Goal: Information Seeking & Learning: Learn about a topic

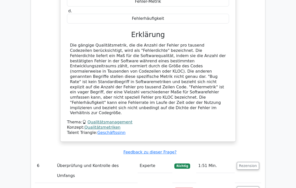
scroll to position [1014, 0]
click at [254, 187] on button "Rezension" at bounding box center [248, 191] width 22 height 8
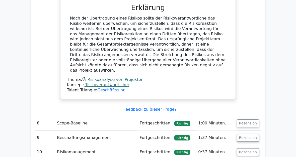
scroll to position [1350, 0]
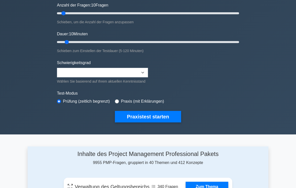
scroll to position [66, 0]
click at [128, 103] on div "Praxis (mit Erklärungen)" at bounding box center [139, 102] width 49 height 6
click at [119, 104] on input "radio" at bounding box center [117, 102] width 4 height 4
radio input "true"
click at [153, 123] on button "Praxistest starten" at bounding box center [148, 117] width 66 height 12
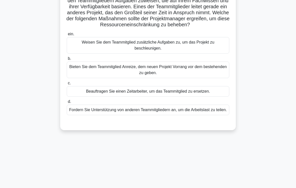
scroll to position [46, 0]
click at [206, 115] on div "Fordern Sie Unterstützung von anderen Teammitgliedern an, um die Arbeitslast zu…" at bounding box center [148, 110] width 162 height 11
click at [67, 104] on input "d. Fordern Sie Unterstützung von anderen Teammitgliedern an, um die Arbeitslast…" at bounding box center [67, 101] width 0 height 3
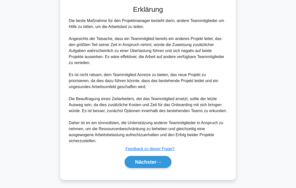
scroll to position [181, 0]
click at [160, 157] on icon at bounding box center [158, 162] width 5 height 3
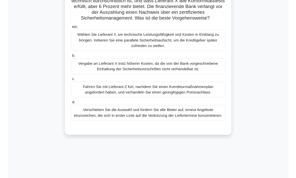
scroll to position [64, 0]
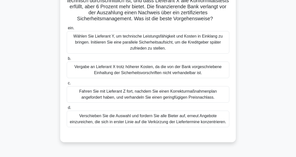
click at [209, 77] on div "Vergabe an Lieferant X trotz höherer Kosten, da die von der Bank vorgeschrieben…" at bounding box center [148, 70] width 162 height 17
click at [67, 60] on input "b. Vergabe an Lieferant X trotz höherer Kosten, da die von der Bank vorgeschrie…" at bounding box center [67, 58] width 0 height 3
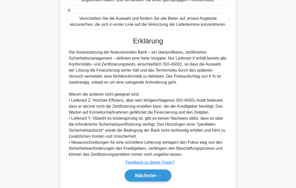
scroll to position [217, 0]
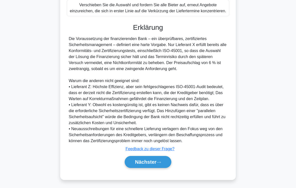
click at [158, 157] on button "Nächster" at bounding box center [148, 162] width 47 height 12
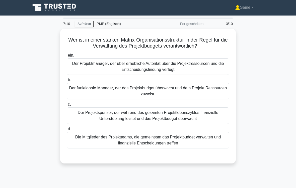
scroll to position [1, 0]
click at [218, 63] on div "Der Projektmanager, der über erhebliche Autorität über die Projektressourcen un…" at bounding box center [148, 66] width 162 height 17
click at [67, 57] on input "ein. Der Projektmanager, der über erhebliche Autorität über die Projektressourc…" at bounding box center [67, 55] width 0 height 3
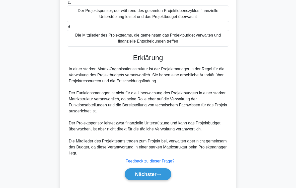
scroll to position [121, 0]
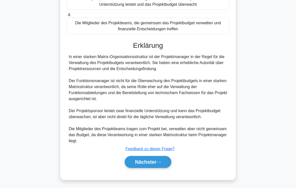
click at [158, 157] on icon at bounding box center [158, 162] width 5 height 3
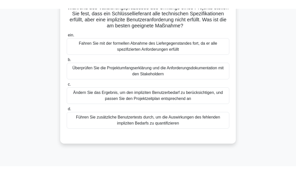
scroll to position [42, 0]
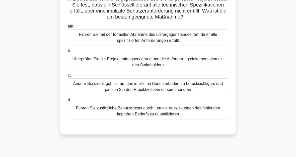
click at [203, 108] on div "Führen Sie zusätzliche Benutzertests durch, um die Auswirkungen des fehlenden i…" at bounding box center [148, 111] width 162 height 17
click at [67, 102] on input "d. Führen Sie zusätzliche Benutzertests durch, um die Auswirkungen des fehlende…" at bounding box center [67, 100] width 0 height 3
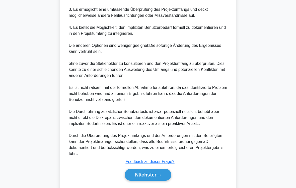
scroll to position [254, 0]
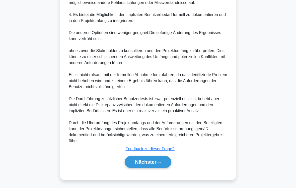
click at [159, 157] on icon at bounding box center [158, 162] width 5 height 3
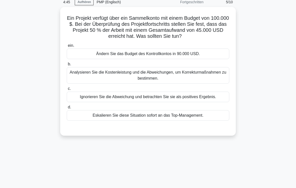
scroll to position [24, 0]
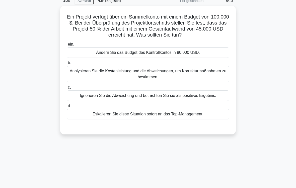
click at [211, 101] on div "Ignorieren Sie die Abweichung und betrachten Sie sie als positives Ergebnis." at bounding box center [148, 95] width 162 height 11
click at [67, 89] on input "c. Ignorieren Sie die Abweichung und betrachten Sie sie als positives Ergebnis." at bounding box center [67, 87] width 0 height 3
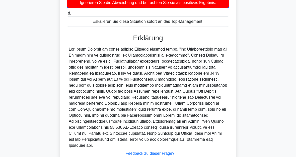
scroll to position [170, 0]
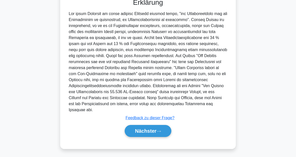
click at [160, 130] on icon at bounding box center [158, 131] width 5 height 3
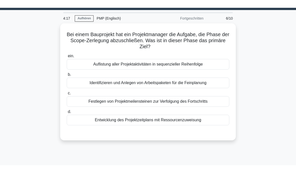
scroll to position [11, 0]
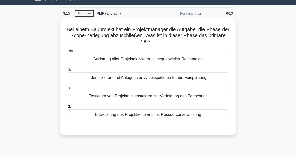
click at [206, 117] on div "Entwicklung des Projektzeitplans mit Ressourcenzuweisung" at bounding box center [148, 115] width 162 height 11
click at [67, 108] on input "d. Entwicklung des Projektzeitplans mit Ressourcenzuweisung" at bounding box center [67, 106] width 0 height 3
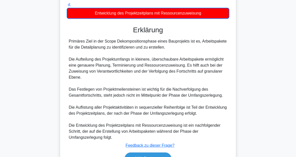
scroll to position [152, 0]
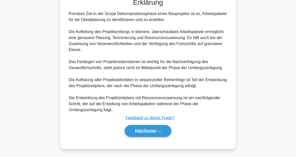
click at [164, 133] on button "Nächster" at bounding box center [148, 131] width 47 height 12
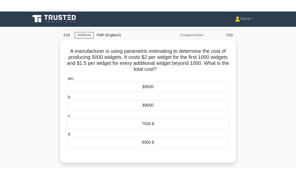
scroll to position [0, 0]
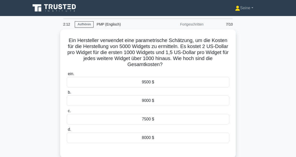
click at [196, 136] on div "8000 $" at bounding box center [148, 138] width 162 height 11
click at [67, 131] on input "d. 8000 $" at bounding box center [67, 129] width 0 height 3
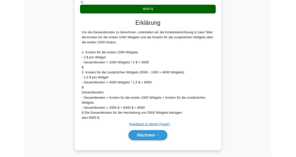
scroll to position [158, 0]
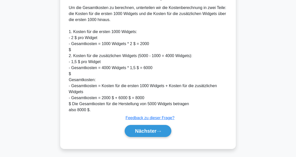
click at [165, 133] on button "Nächster" at bounding box center [148, 131] width 47 height 12
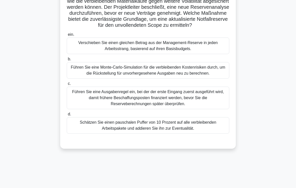
scroll to position [57, 0]
click at [217, 76] on div "Führen Sie eine Monte-Carlo-Simulation für die verbleibenden Kostenrisiken durc…" at bounding box center [148, 70] width 162 height 17
click at [67, 61] on input "b. Führen Sie eine Monte-Carlo-Simulation für die verbleibenden Kostenrisiken d…" at bounding box center [67, 59] width 0 height 3
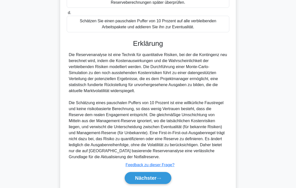
scroll to position [205, 0]
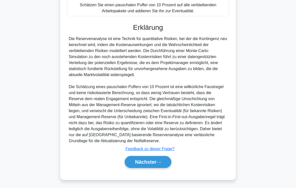
click at [159, 157] on icon at bounding box center [158, 162] width 5 height 3
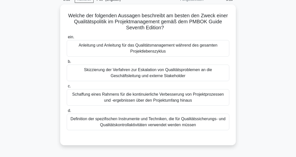
scroll to position [23, 0]
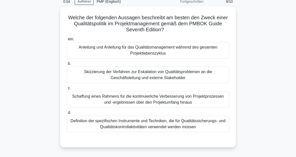
click at [183, 126] on div "Definition der spezifischen Instrumente und Techniken, die für Qualitätssicheru…" at bounding box center [148, 124] width 162 height 17
click at [67, 115] on input "d. Definition der spezifischen Instrumente und Techniken, die für Qualitätssich…" at bounding box center [67, 112] width 0 height 3
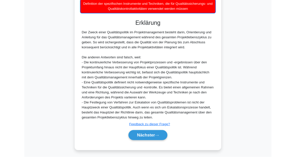
scroll to position [201, 0]
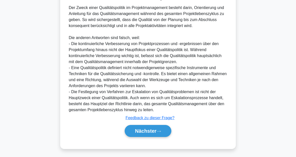
click at [163, 131] on button "Nächster" at bounding box center [148, 131] width 47 height 12
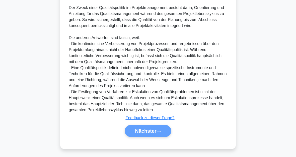
click at [163, 137] on div "Nächster" at bounding box center [148, 131] width 164 height 12
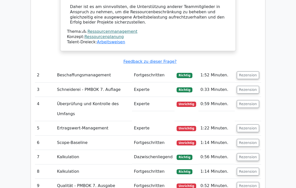
scroll to position [578, 0]
click at [249, 100] on button "Rezension" at bounding box center [248, 104] width 22 height 8
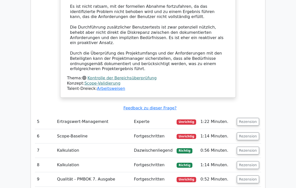
scroll to position [1013, 0]
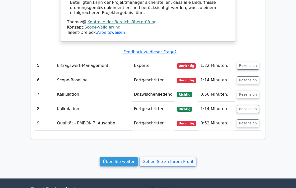
click at [250, 120] on button "Rezension" at bounding box center [248, 124] width 22 height 8
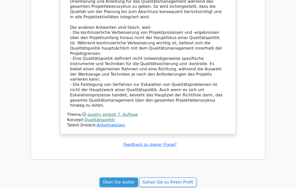
scroll to position [1226, 0]
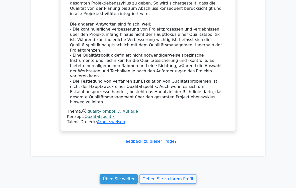
click at [122, 169] on link "Üben Sie weiter" at bounding box center [119, 179] width 38 height 10
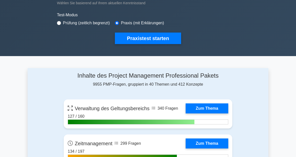
scroll to position [145, 0]
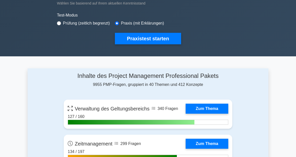
click at [166, 43] on button "Praxistest starten" at bounding box center [148, 39] width 66 height 12
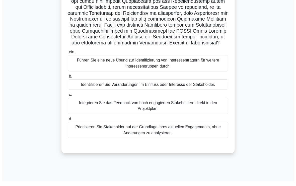
scroll to position [118, 0]
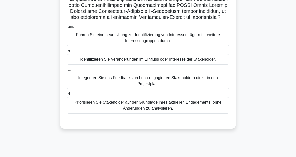
click at [217, 65] on div "Identifizieren Sie Veränderungen im Einfluss oder Interesse der Stakeholder." at bounding box center [148, 59] width 162 height 11
click at [67, 53] on input "b. Identifizieren Sie Veränderungen im Einfluss oder Interesse der Stakeholder." at bounding box center [67, 51] width 0 height 3
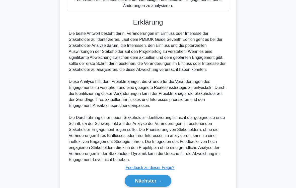
scroll to position [277, 0]
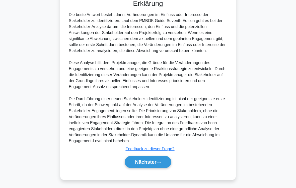
click at [166, 157] on button "Nächster" at bounding box center [148, 162] width 47 height 12
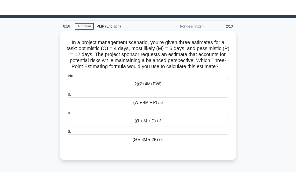
scroll to position [12, 0]
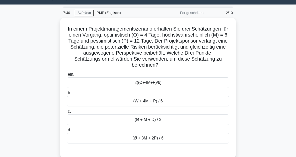
click at [166, 125] on div "(Ø + M + D) / 3" at bounding box center [148, 120] width 162 height 11
click at [67, 113] on input "c. (Ø + M + D) / 3" at bounding box center [67, 111] width 0 height 3
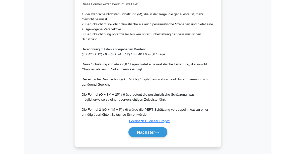
scroll to position [231, 0]
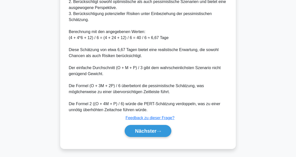
click at [154, 132] on font "Nächster" at bounding box center [146, 131] width 22 height 6
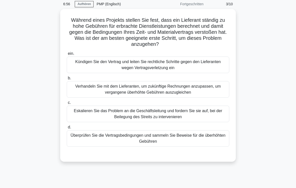
scroll to position [20, 0]
click at [200, 138] on div "Überprüfen Sie die Vertragsbedingungen und sammeln Sie Beweise für die überhöht…" at bounding box center [148, 138] width 162 height 17
click at [67, 129] on input "d. Überprüfen Sie die Vertragsbedingungen und sammeln Sie Beweise für die überh…" at bounding box center [67, 127] width 0 height 3
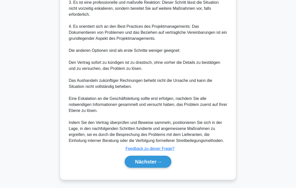
scroll to position [277, 0]
click at [163, 157] on button "Nächster" at bounding box center [148, 162] width 47 height 12
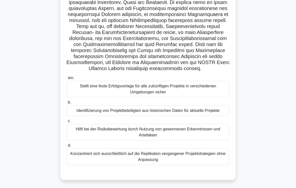
scroll to position [195, 0]
click at [216, 130] on div "Hilft bei der Risikobewertung durch Nutzung von gewonnenen Erkenntnissen und Ar…" at bounding box center [148, 132] width 162 height 17
click at [67, 123] on input "c. Hilft bei der Risikobewertung durch Nutzung von gewonnenen Erkenntnissen und…" at bounding box center [67, 121] width 0 height 3
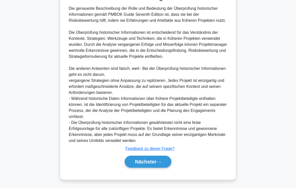
scroll to position [386, 0]
click at [163, 157] on button "Nächster" at bounding box center [148, 162] width 47 height 12
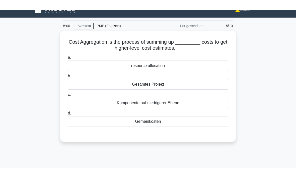
scroll to position [0, 0]
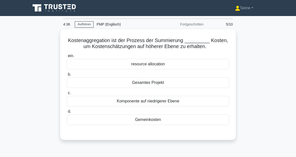
click at [202, 86] on div "Gesamtes Projekt" at bounding box center [148, 82] width 162 height 11
click at [67, 76] on input "b. Gesamtes Projekt" at bounding box center [67, 74] width 0 height 3
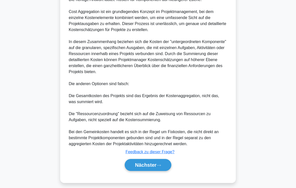
scroll to position [169, 0]
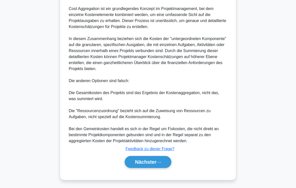
click at [161, 157] on icon at bounding box center [159, 163] width 4 height 2
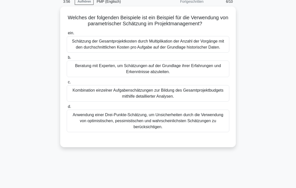
scroll to position [23, 0]
click at [216, 52] on div "Schätzung der Gesamtprojektkosten durch Multiplikation der Anzahl der Vorgänge …" at bounding box center [148, 44] width 162 height 17
click at [67, 35] on input "ein. Schätzung der Gesamtprojektkosten durch Multiplikation der Anzahl der Vorg…" at bounding box center [67, 33] width 0 height 3
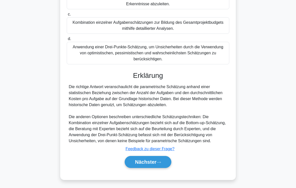
scroll to position [115, 0]
click at [165, 157] on button "Nächster" at bounding box center [148, 162] width 47 height 12
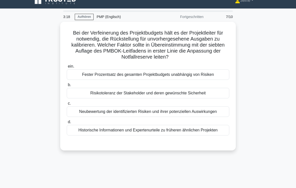
scroll to position [8, 0]
click at [221, 111] on div "Neubewertung der identifizierten Risiken und ihrer potenziellen Auswirkungen" at bounding box center [148, 112] width 162 height 11
click at [67, 105] on input "c. Neubewertung der identifizierten Risiken und ihrer potenziellen Auswirkungen" at bounding box center [67, 103] width 0 height 3
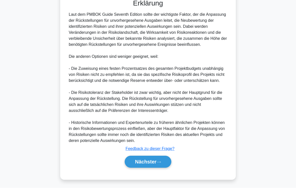
scroll to position [181, 0]
click at [161, 157] on icon at bounding box center [158, 162] width 5 height 3
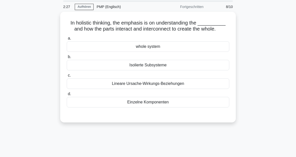
scroll to position [0, 0]
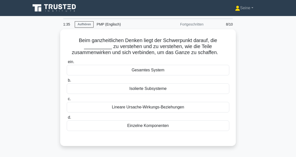
click at [153, 131] on div "Einzelne Komponenten" at bounding box center [148, 126] width 162 height 11
click at [67, 119] on input "d. Einzelne Komponenten" at bounding box center [67, 117] width 0 height 3
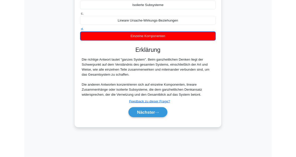
scroll to position [114, 0]
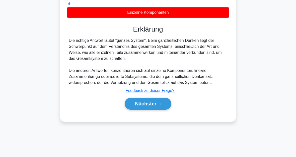
click at [158, 110] on button "Nächster" at bounding box center [148, 104] width 47 height 12
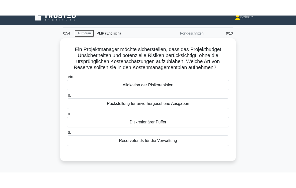
scroll to position [7, 0]
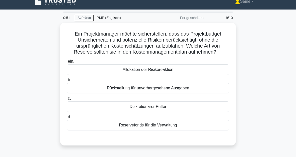
click at [213, 75] on div "Allokation der Risikoreaktion" at bounding box center [148, 69] width 162 height 11
click at [67, 63] on input "ein. Allokation der Risikoreaktion" at bounding box center [67, 61] width 0 height 3
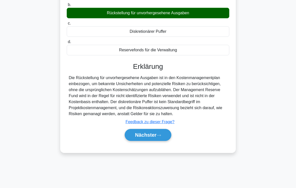
scroll to position [82, 0]
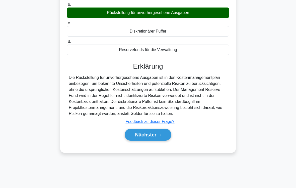
click at [161, 137] on icon at bounding box center [158, 135] width 5 height 3
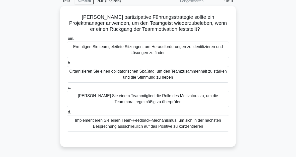
scroll to position [23, 0]
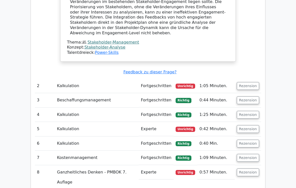
scroll to position [634, 0]
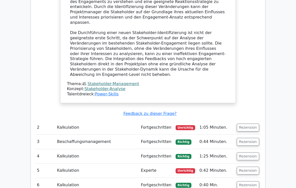
scroll to position [613, 0]
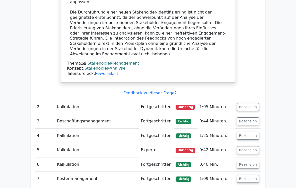
click at [253, 103] on button "Rezension" at bounding box center [248, 107] width 22 height 8
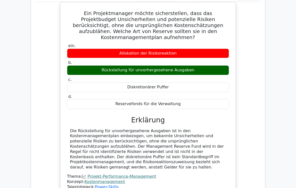
scroll to position [1211, 0]
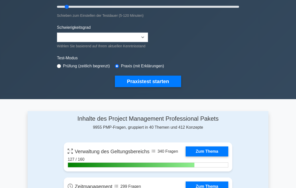
scroll to position [111, 0]
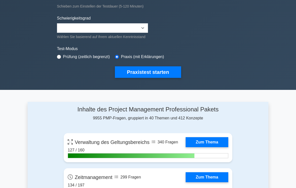
click at [162, 78] on button "Praxistest starten" at bounding box center [148, 72] width 66 height 12
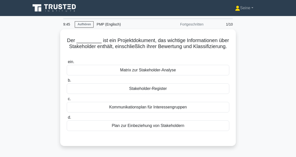
click at [209, 88] on div "Stakeholder-Register" at bounding box center [148, 88] width 162 height 11
click at [67, 82] on input "b. Stakeholder-Register" at bounding box center [67, 80] width 0 height 3
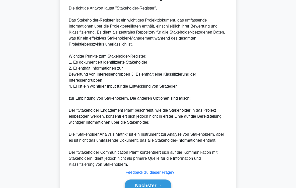
scroll to position [175, 0]
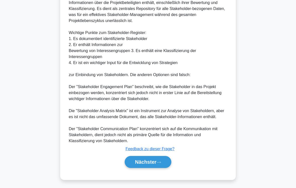
click at [160, 157] on icon at bounding box center [158, 162] width 5 height 3
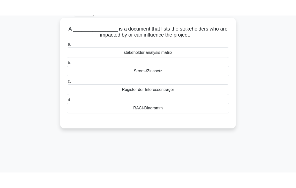
scroll to position [19, 0]
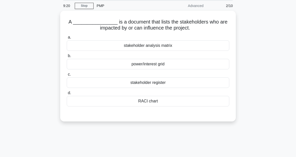
click at [201, 85] on div "stakeholder register" at bounding box center [148, 82] width 162 height 11
click at [67, 76] on input "c. stakeholder register" at bounding box center [67, 74] width 0 height 3
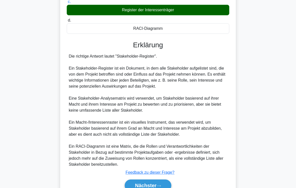
scroll to position [127, 0]
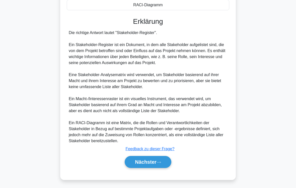
click at [166, 157] on button "Nächster" at bounding box center [148, 162] width 47 height 12
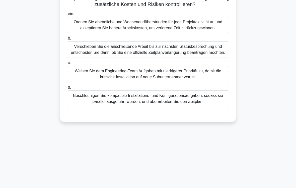
scroll to position [72, 0]
click at [219, 107] on div "Beschleunigen Sie kompatible Installations- und Konfigurationsaufgaben, sodass …" at bounding box center [148, 98] width 162 height 17
click at [67, 89] on input "d. Beschleunigen Sie kompatible Installations- und Konfigurationsaufgaben, soda…" at bounding box center [67, 87] width 0 height 3
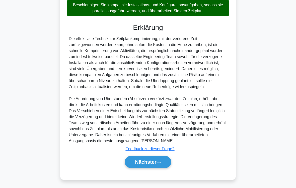
scroll to position [199, 0]
click at [163, 157] on button "Nächster" at bounding box center [148, 162] width 47 height 12
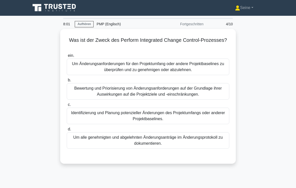
scroll to position [0, 0]
click at [216, 68] on div "Um Änderungsanforderungen für den Projektumfang oder andere Projektbaselines zu…" at bounding box center [148, 67] width 162 height 17
click at [67, 57] on input "ein. Um Änderungsanforderungen für den Projektumfang oder andere Projektbaselin…" at bounding box center [67, 55] width 0 height 3
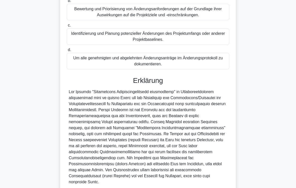
scroll to position [127, 0]
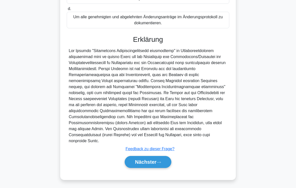
click at [162, 157] on button "Nächster" at bounding box center [148, 162] width 47 height 12
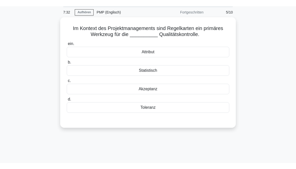
scroll to position [17, 0]
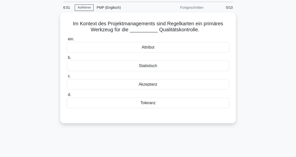
click at [199, 103] on div "Toleranz" at bounding box center [148, 103] width 162 height 11
click at [67, 97] on input "d. Toleranz" at bounding box center [67, 94] width 0 height 3
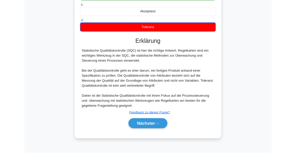
scroll to position [114, 0]
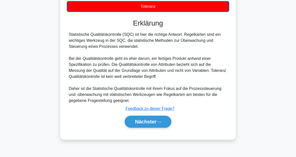
click at [163, 120] on button "Nächster" at bounding box center [148, 122] width 47 height 12
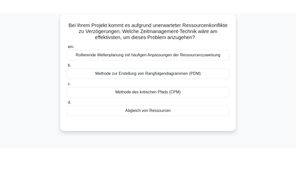
scroll to position [29, 0]
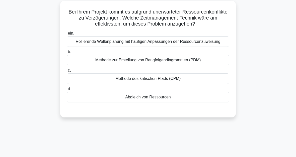
click at [150, 84] on div "Methode des kritischen Pfads (CPM)" at bounding box center [148, 78] width 162 height 11
click at [67, 72] on input "c. Methode des kritischen Pfads (CPM)" at bounding box center [67, 70] width 0 height 3
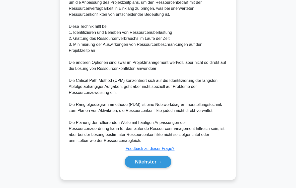
scroll to position [212, 0]
click at [162, 157] on button "Nächster" at bounding box center [148, 162] width 47 height 12
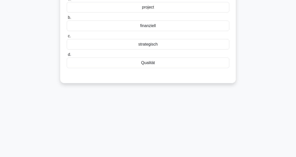
scroll to position [0, 0]
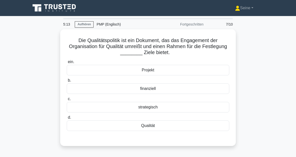
click at [169, 127] on div "Qualität" at bounding box center [148, 126] width 162 height 11
click at [67, 119] on input "d. Qualität" at bounding box center [67, 117] width 0 height 3
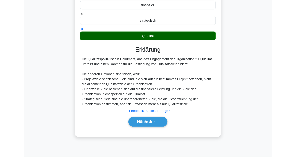
scroll to position [114, 0]
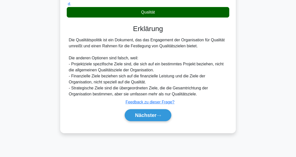
click at [162, 121] on button "Nächster" at bounding box center [148, 115] width 47 height 12
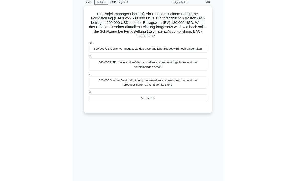
scroll to position [19, 0]
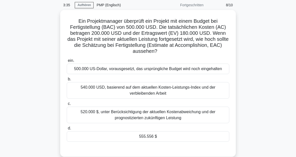
click at [164, 142] on div "555.556 $" at bounding box center [148, 136] width 162 height 11
click at [67, 130] on input "d. 555.556 $" at bounding box center [67, 128] width 0 height 3
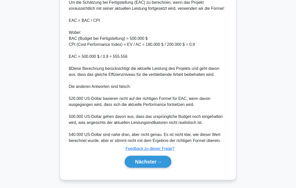
scroll to position [223, 0]
click at [161, 157] on button "Nächster" at bounding box center [148, 162] width 47 height 12
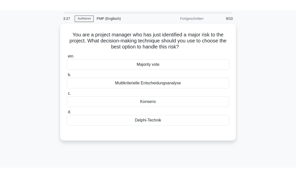
scroll to position [0, 0]
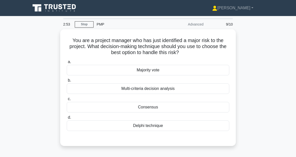
click at [170, 89] on div "Multi-criteria decision analysis" at bounding box center [148, 88] width 162 height 11
click at [67, 82] on input "b. Multi-criteria decision analysis" at bounding box center [67, 80] width 0 height 3
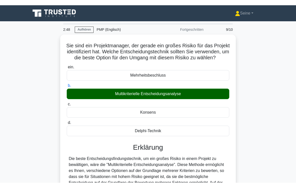
scroll to position [82, 0]
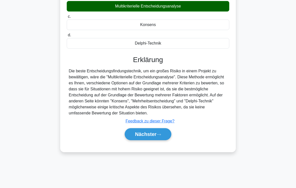
click at [153, 137] on font "Nächster" at bounding box center [146, 135] width 22 height 6
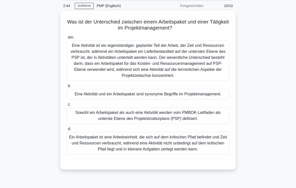
scroll to position [19, 0]
click at [169, 124] on div "Sowohl ein Arbeitspaket als auch eine Aktivität werden vom PMBOK-Leitfaden als …" at bounding box center [148, 116] width 162 height 17
click at [67, 106] on input "c. Sowohl ein Arbeitspaket als auch eine Aktivität werden vom PMBOK-Leitfaden a…" at bounding box center [67, 104] width 0 height 3
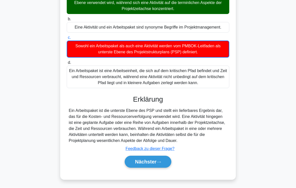
scroll to position [109, 0]
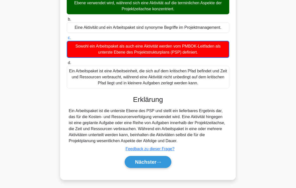
click at [150, 157] on font "Nächster" at bounding box center [146, 162] width 22 height 6
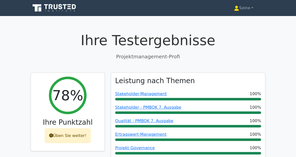
click at [78, 134] on font "Üben Sie weiter!" at bounding box center [69, 135] width 33 height 5
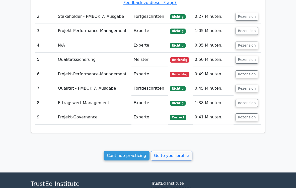
scroll to position [633, 0]
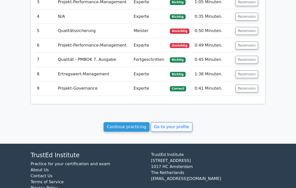
click at [134, 122] on link "Continue practicing" at bounding box center [127, 127] width 46 height 10
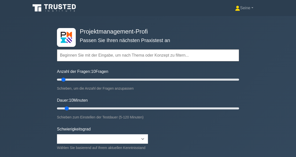
click at [73, 55] on input "text" at bounding box center [148, 55] width 182 height 12
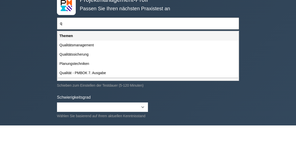
click at [86, 72] on div "Qualitätsmanagement" at bounding box center [147, 76] width 181 height 9
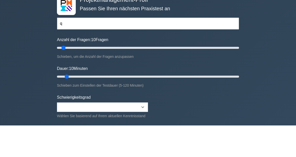
type input "Qualitätsmanagement"
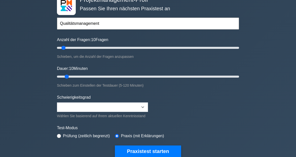
type input "15"
click at [69, 48] on input "Anzahl der Fragen: 10 Fragen" at bounding box center [148, 48] width 182 height 6
type input "20"
click at [74, 45] on input "Anzahl der Fragen: 15 Fragen" at bounding box center [148, 48] width 182 height 6
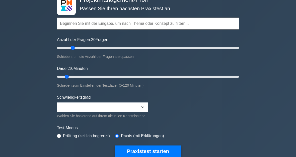
type input "25"
click at [89, 74] on input "Dauer: 10 Minuten" at bounding box center [148, 77] width 182 height 6
click at [123, 100] on div "Schwierigkeitsgrad Beginner Intermediate Expert Wählen Sie basierend auf Ihrem …" at bounding box center [102, 107] width 91 height 25
click at [151, 152] on button "Praxistest starten" at bounding box center [148, 152] width 66 height 12
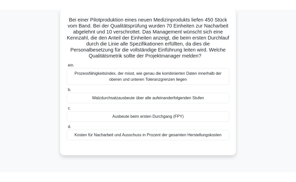
scroll to position [31, 0]
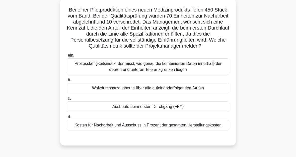
click at [163, 112] on div "Ausbeute beim ersten Durchgang (FPY)" at bounding box center [148, 107] width 162 height 11
click at [67, 100] on input "c. Ausbeute beim ersten Durchgang (FPY)" at bounding box center [67, 98] width 0 height 3
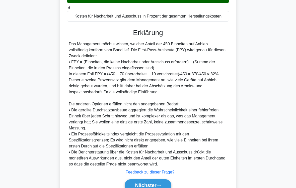
scroll to position [181, 0]
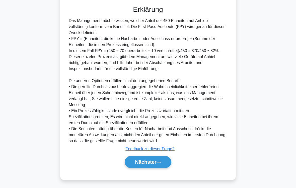
click at [158, 157] on icon at bounding box center [158, 162] width 5 height 3
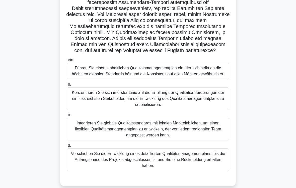
scroll to position [92, 0]
click at [180, 141] on div "Integrieren Sie globale Qualitätsstandards mit lokalen Markteinblicken, um eine…" at bounding box center [148, 129] width 162 height 23
click at [67, 117] on input "c. Integrieren Sie globale Qualitätsstandards mit lokalen Markteinblicken, um e…" at bounding box center [67, 115] width 0 height 3
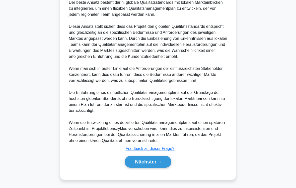
scroll to position [319, 0]
click at [155, 157] on font "Nächster" at bounding box center [146, 162] width 22 height 6
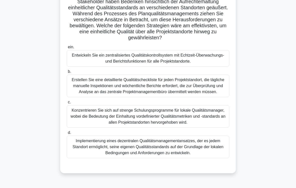
scroll to position [63, 0]
click at [168, 64] on div "Entwickeln Sie ein zentralisiertes Qualitätskontrollsystem mit Echtzeit-Überwac…" at bounding box center [148, 58] width 162 height 17
click at [67, 49] on input "ein. Entwickeln Sie ein zentralisiertes Qualitätskontrollsystem mit Echtzeit-Üb…" at bounding box center [67, 47] width 0 height 3
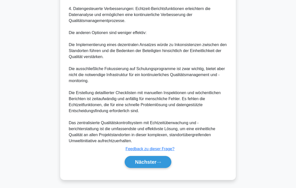
scroll to position [386, 0]
click at [153, 157] on font "Nächster" at bounding box center [146, 162] width 22 height 6
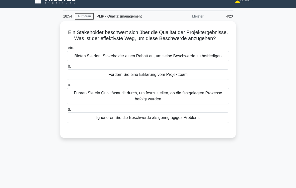
scroll to position [8, 0]
click at [162, 105] on div "Führen Sie ein Qualitätsaudit durch, um festzustellen, ob die festgelegten Proz…" at bounding box center [148, 96] width 162 height 17
click at [67, 87] on input "c. Führen Sie ein Qualitätsaudit durch, um festzustellen, ob die festgelegten P…" at bounding box center [67, 84] width 0 height 3
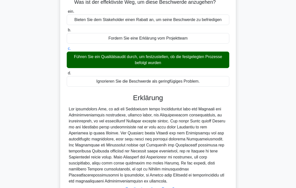
scroll to position [103, 0]
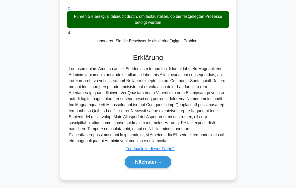
click at [157, 157] on icon at bounding box center [158, 162] width 5 height 3
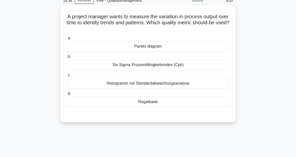
scroll to position [0, 0]
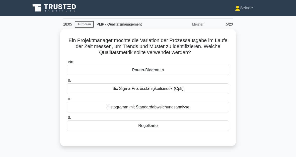
click at [155, 125] on div "Regelkarte" at bounding box center [148, 126] width 162 height 11
click at [67, 119] on input "d. Regelkarte" at bounding box center [67, 117] width 0 height 3
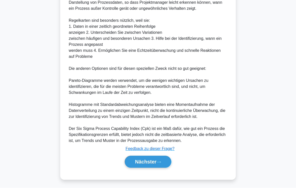
scroll to position [199, 0]
click at [155, 157] on font "Nächster" at bounding box center [146, 162] width 22 height 6
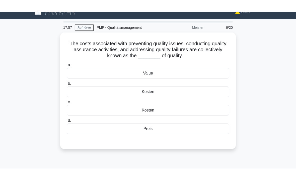
scroll to position [2, 0]
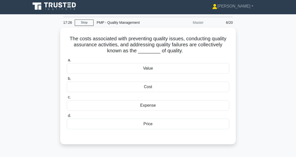
click at [152, 85] on div "Cost" at bounding box center [148, 87] width 162 height 11
click at [67, 80] on input "b. Cost" at bounding box center [67, 78] width 0 height 3
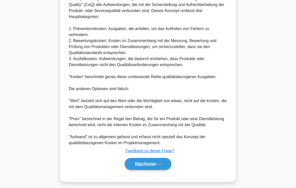
scroll to position [187, 0]
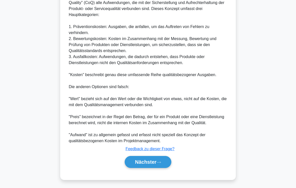
click at [158, 157] on button "Nächster" at bounding box center [148, 162] width 47 height 12
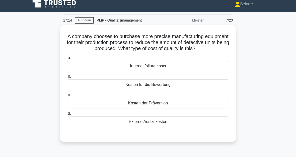
scroll to position [0, 0]
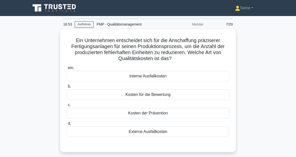
click at [170, 116] on div "Kosten der Prävention" at bounding box center [148, 113] width 162 height 11
click at [67, 107] on input "c. Kosten der Prävention" at bounding box center [67, 105] width 0 height 3
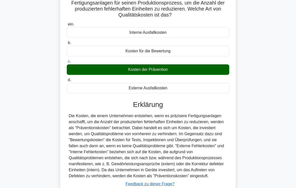
scroll to position [91, 0]
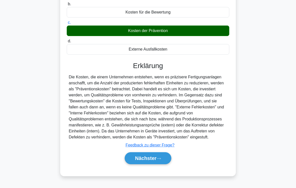
click at [157, 157] on icon at bounding box center [158, 158] width 5 height 3
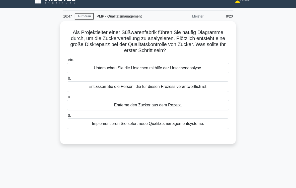
scroll to position [8, 0]
click at [172, 73] on div "Untersuchen Sie die Ursachen mithilfe der Ursachenanalyse." at bounding box center [148, 68] width 162 height 11
click at [67, 62] on input "ein. Untersuchen Sie die Ursachen mithilfe der Ursachenanalyse." at bounding box center [67, 59] width 0 height 3
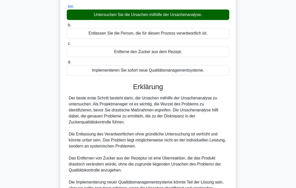
scroll to position [127, 0]
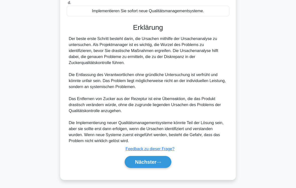
click at [158, 157] on button "Nächster" at bounding box center [148, 162] width 47 height 12
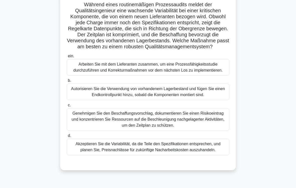
scroll to position [36, 0]
click at [159, 76] on div "Arbeiten Sie mit dem Lieferanten zusammen, um eine Prozessfähigkeitsstudie durc…" at bounding box center [148, 67] width 162 height 17
click at [67, 58] on input "ein. Arbeiten Sie mit dem Lieferanten zusammen, um eine Prozessfähigkeitsstudie…" at bounding box center [67, 56] width 0 height 3
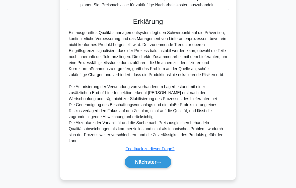
scroll to position [217, 0]
click at [159, 157] on button "Nächster" at bounding box center [148, 162] width 47 height 12
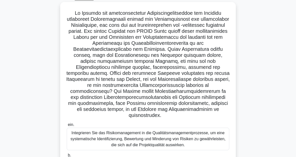
scroll to position [0, 0]
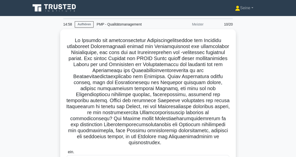
click at [88, 27] on link "Aufhören" at bounding box center [84, 24] width 19 height 6
